Goal: Check status: Check status

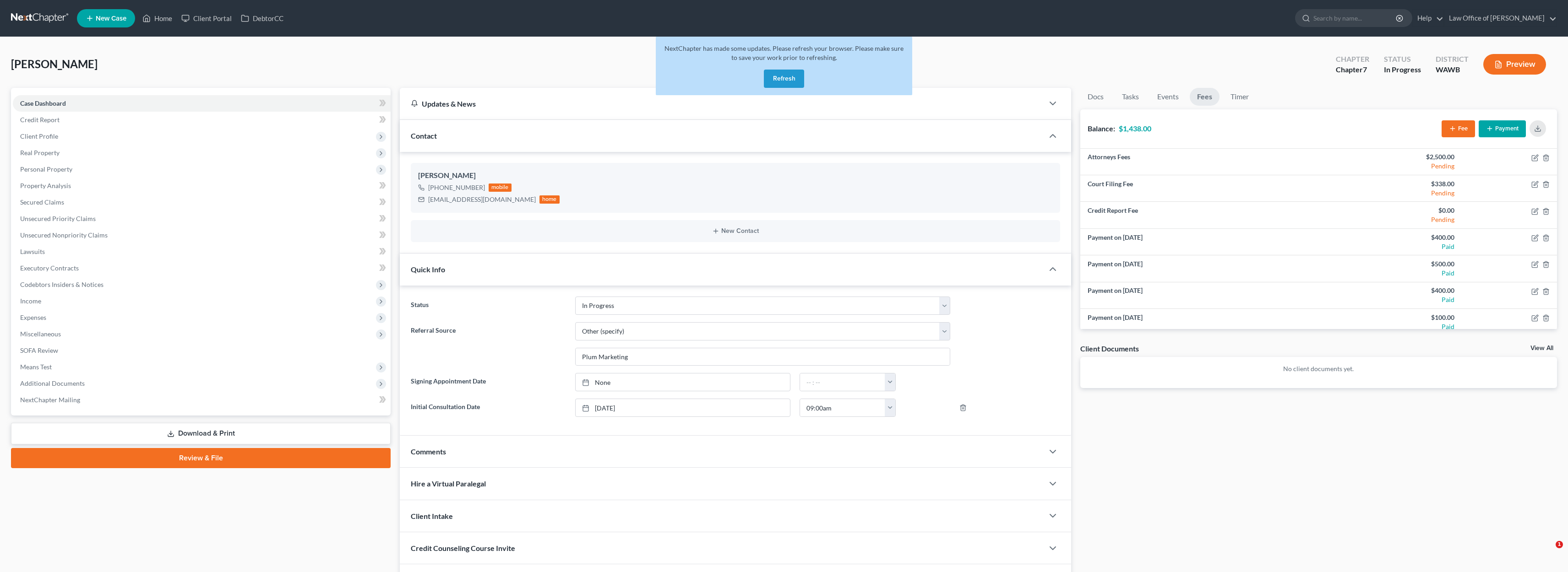
select select "4"
select select "6"
click at [793, 86] on button "Refresh" at bounding box center [783, 79] width 40 height 18
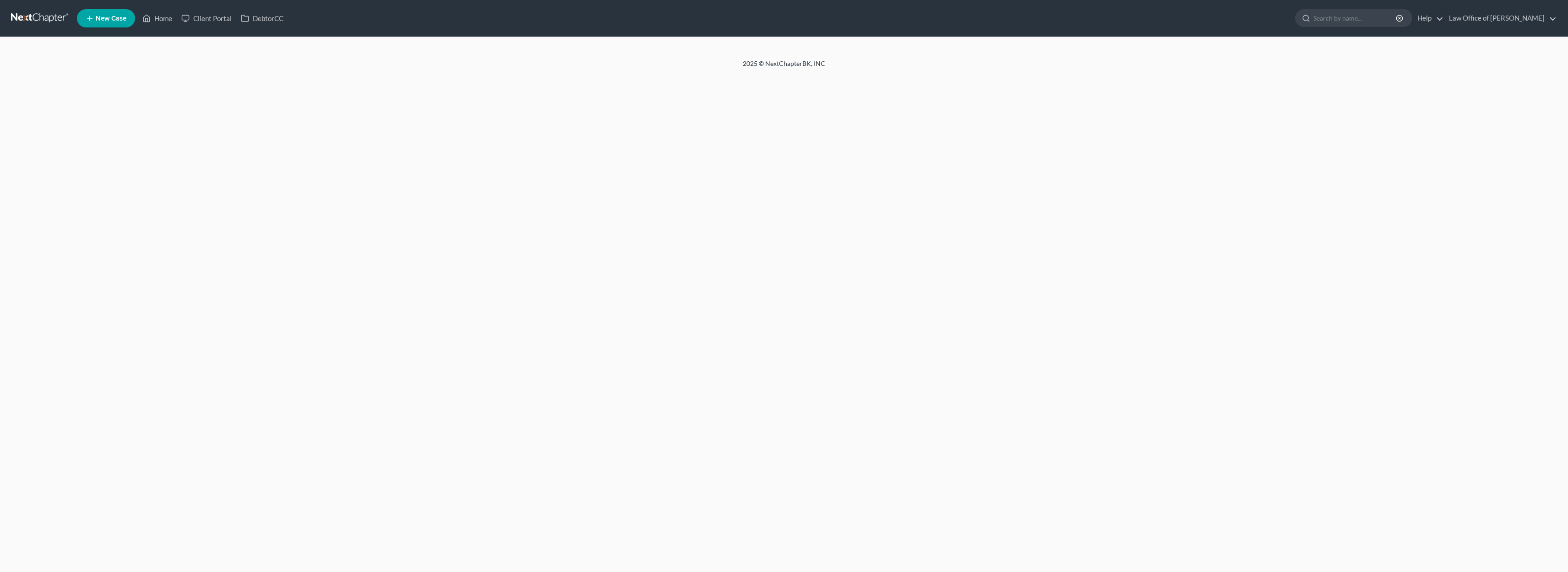
select select "4"
select select "6"
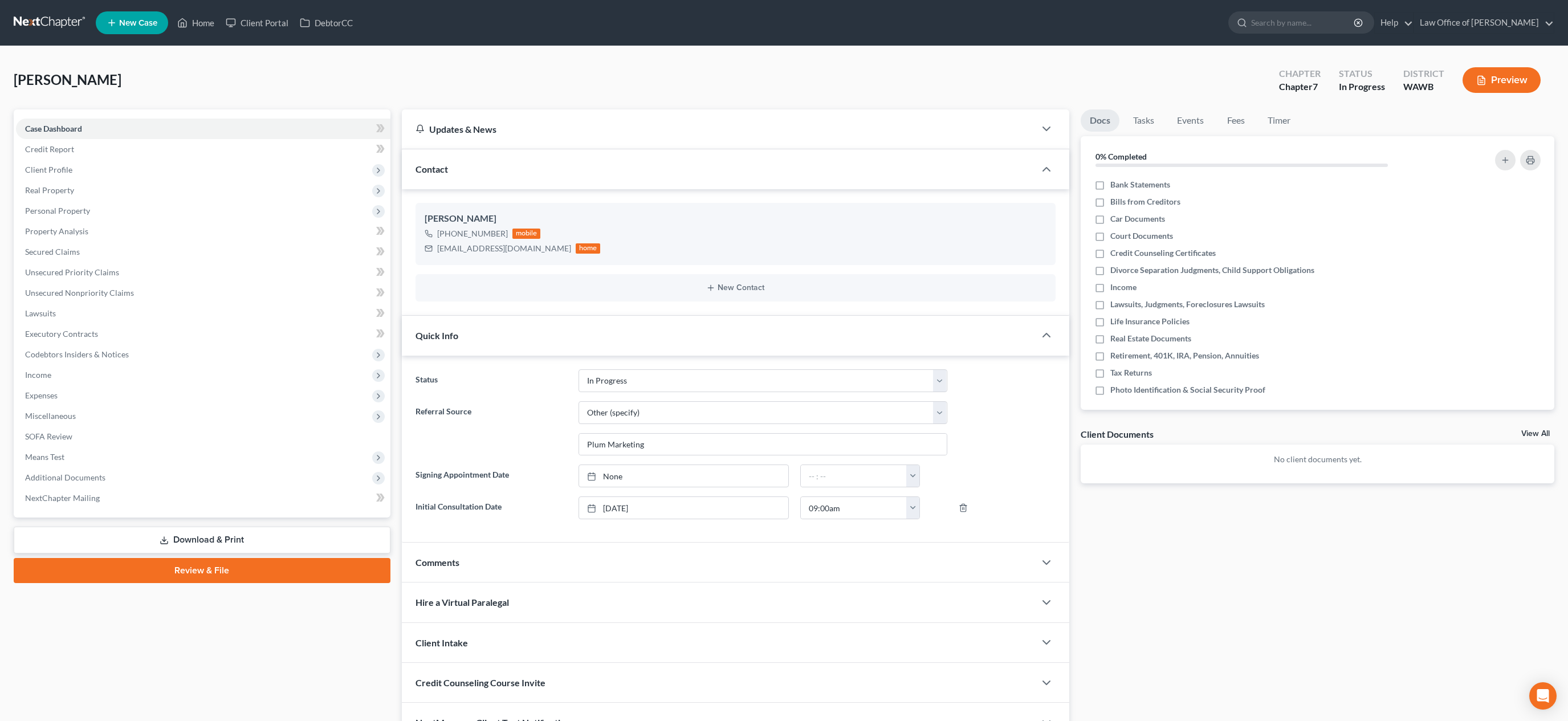
click at [1123, 577] on div "Docs Tasks Events Fees Timer 0% Completed Nothing here yet! Bank Statements Bil…" at bounding box center [1317, 426] width 485 height 634
